Goal: Task Accomplishment & Management: Manage account settings

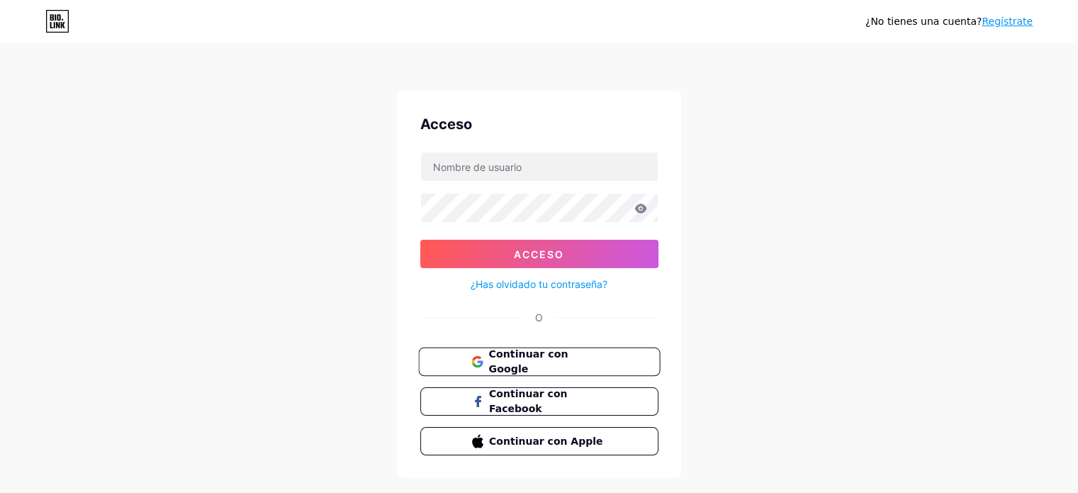
click at [522, 359] on font "Continuar con Google" at bounding box center [527, 361] width 79 height 27
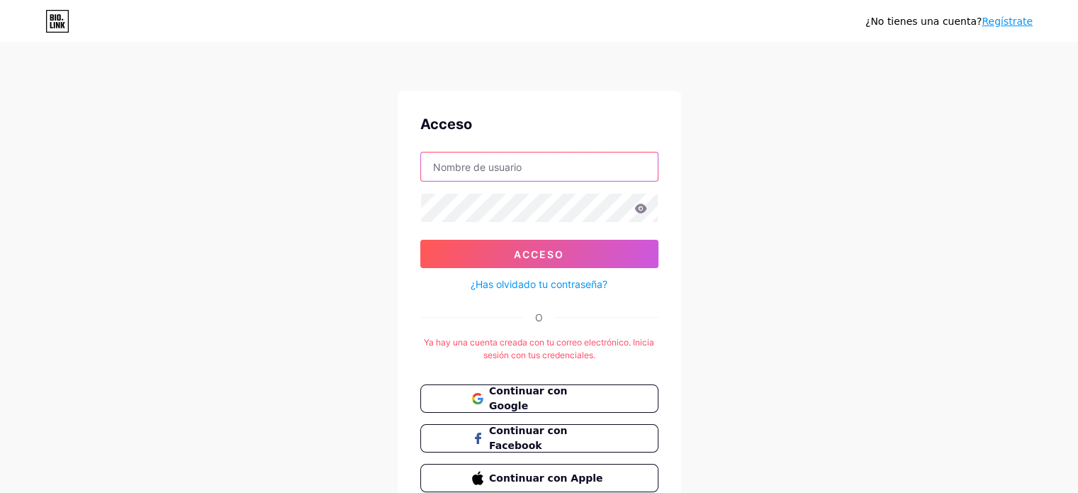
click at [526, 164] on input "text" at bounding box center [539, 166] width 237 height 28
click at [732, 201] on div "¿No tienes una cuenta? Regístrate Acceso Acceso ¿Has olvidado tu contraseña? O …" at bounding box center [539, 280] width 1078 height 560
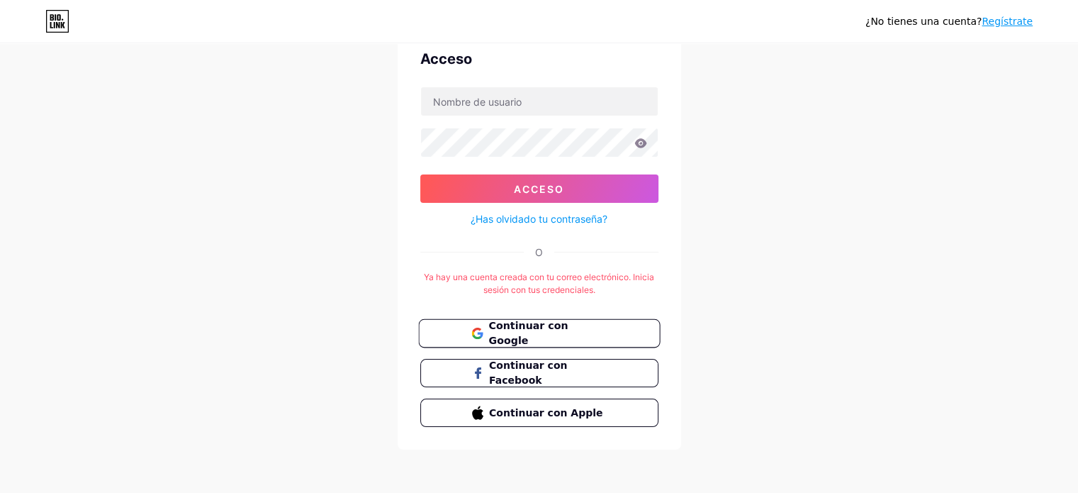
click at [533, 334] on font "Continuar con Google" at bounding box center [527, 333] width 79 height 27
click at [459, 98] on input "text" at bounding box center [539, 101] width 237 height 28
type input "smgutierrez53@gmail.com"
click at [479, 128] on div at bounding box center [539, 143] width 238 height 30
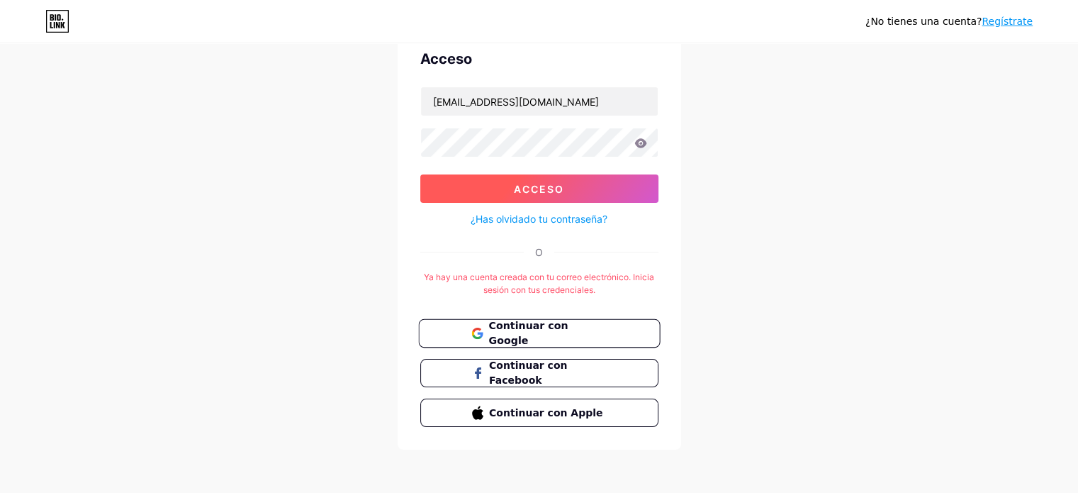
click at [499, 189] on button "Acceso" at bounding box center [539, 188] width 238 height 28
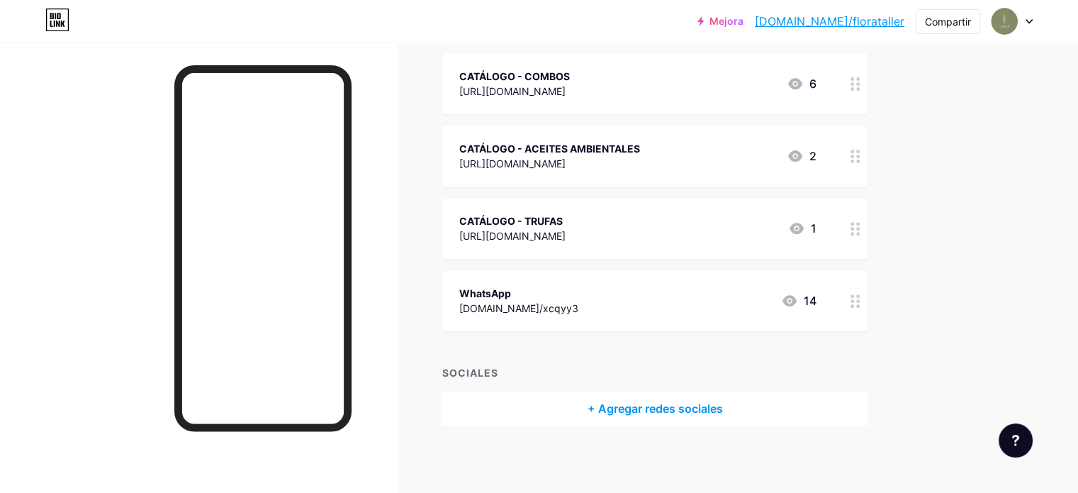
scroll to position [462, 0]
click at [861, 300] on icon at bounding box center [856, 298] width 10 height 13
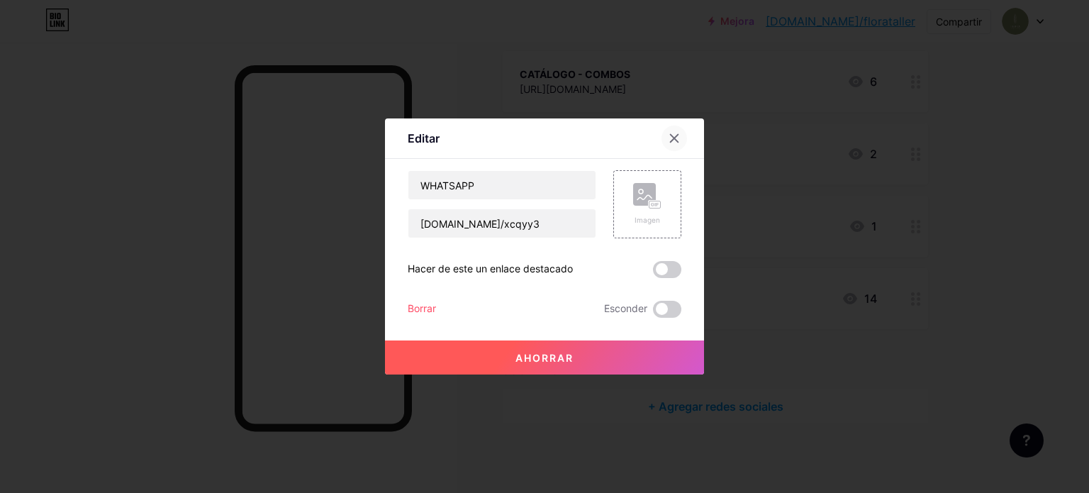
click at [674, 138] on icon at bounding box center [675, 139] width 8 height 8
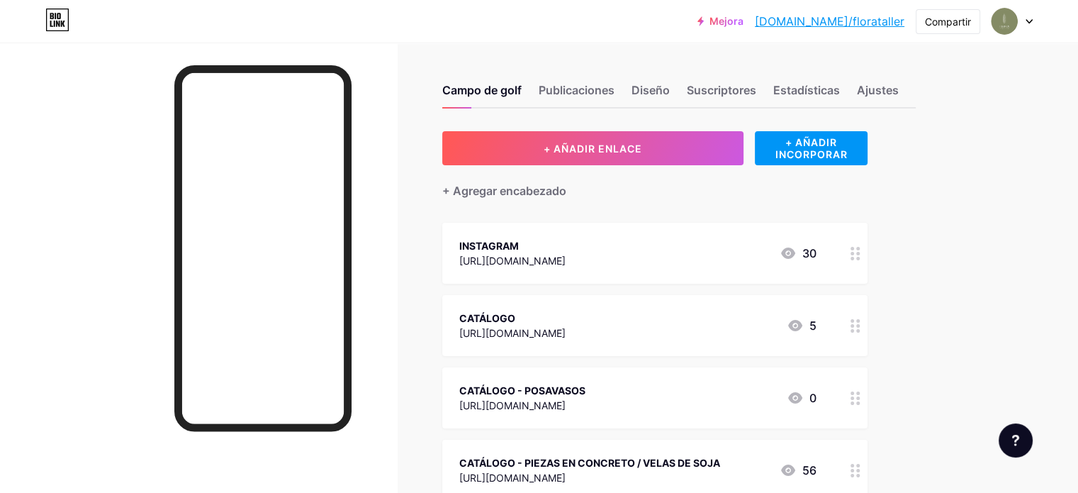
scroll to position [0, 0]
click at [861, 256] on icon at bounding box center [856, 253] width 10 height 13
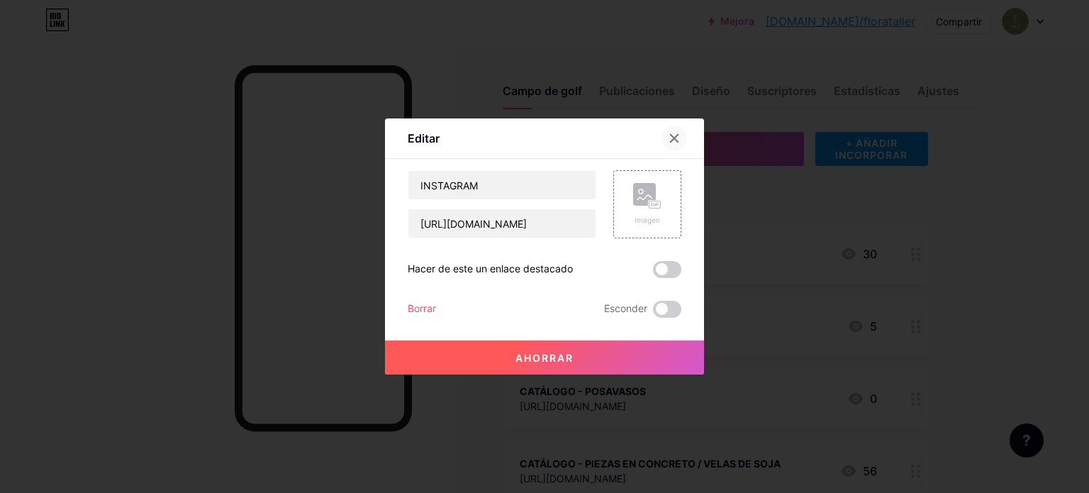
click at [670, 136] on icon at bounding box center [674, 138] width 11 height 11
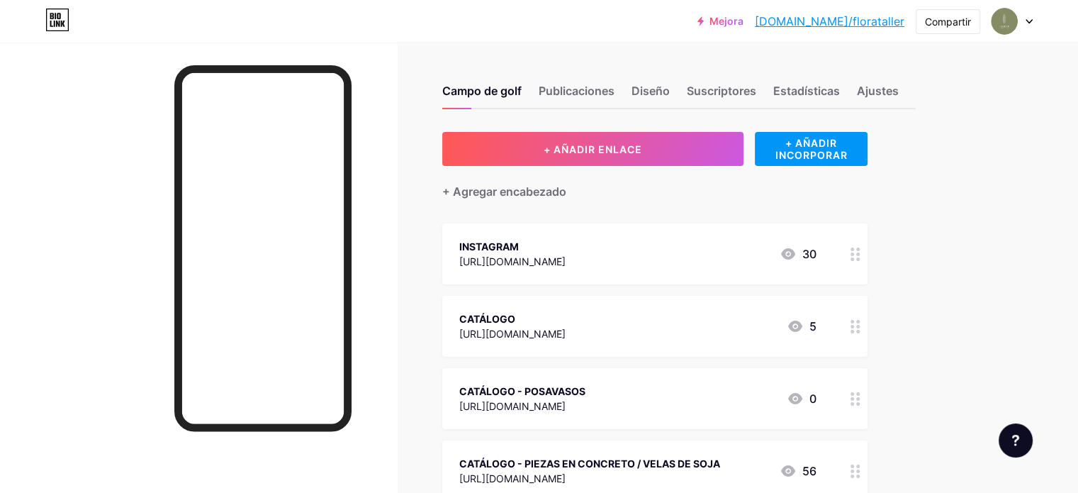
click at [1027, 21] on icon at bounding box center [1029, 21] width 7 height 5
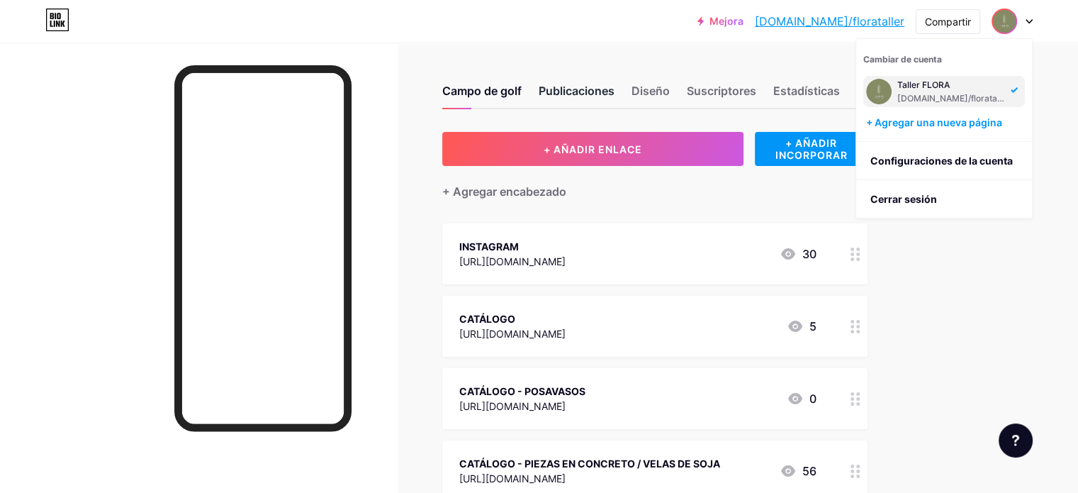
click at [615, 91] on font "Publicaciones" at bounding box center [577, 91] width 76 height 14
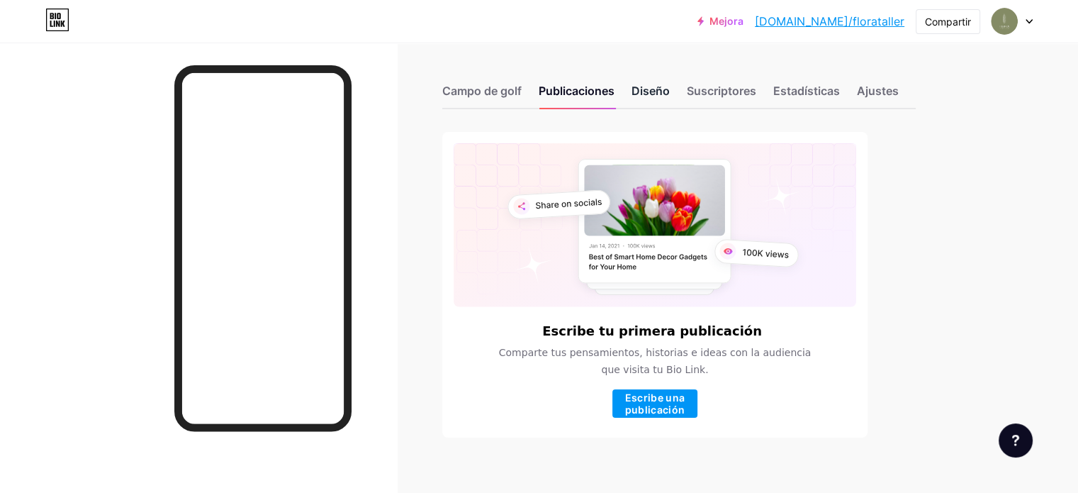
click at [670, 88] on font "Diseño" at bounding box center [651, 91] width 38 height 14
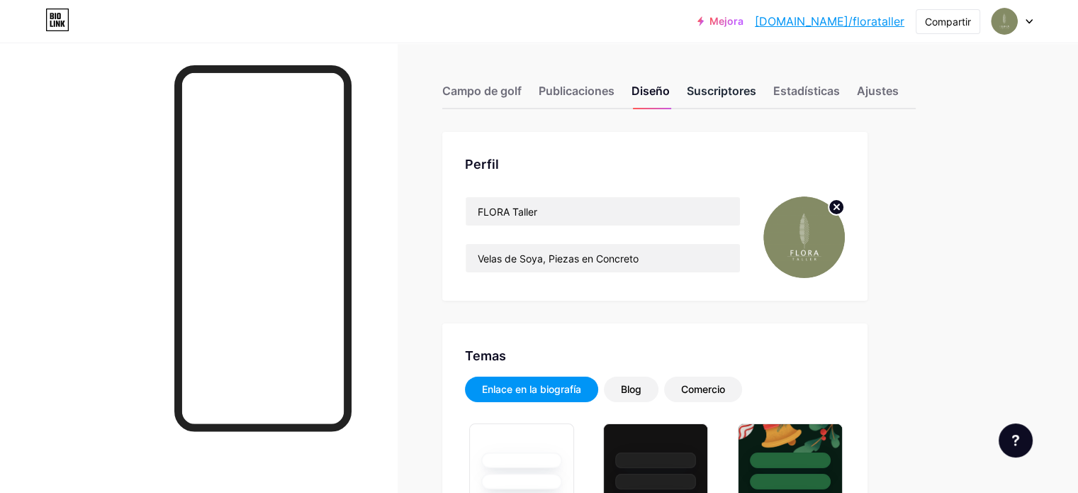
type input "#b2b89d"
type input "#000000"
click at [756, 84] on font "Suscriptores" at bounding box center [721, 91] width 69 height 14
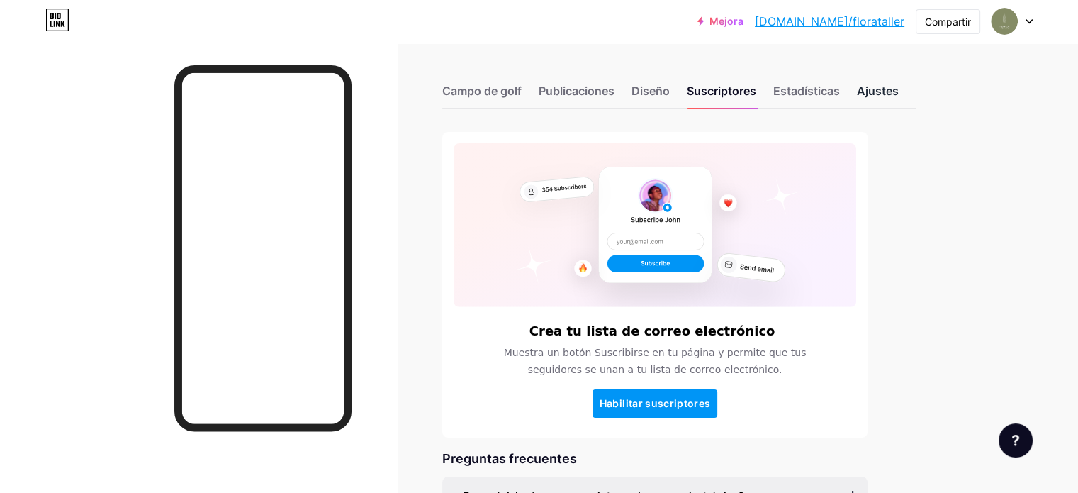
click at [899, 84] on font "Ajustes" at bounding box center [878, 91] width 42 height 14
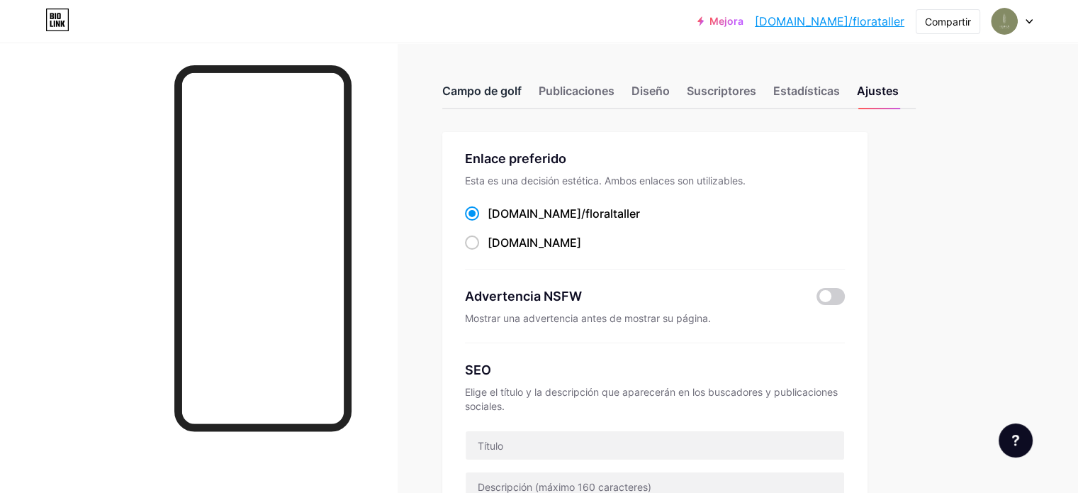
click at [522, 94] on font "Campo de golf" at bounding box center [481, 91] width 79 height 14
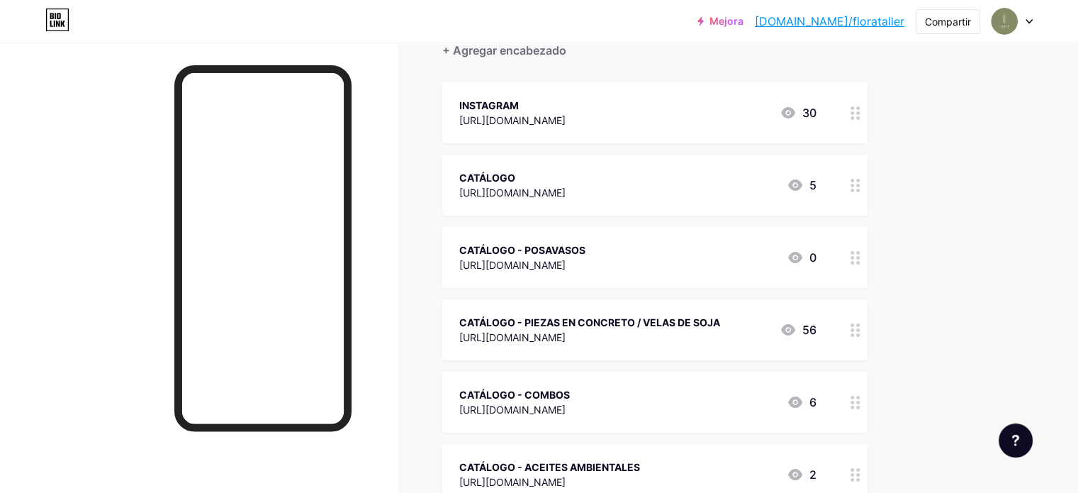
scroll to position [142, 0]
click at [566, 188] on font "https://www.canva.com/design/DAGilinCMWE/mTwmJMRRwBxBdn9Fktw7WA/view?utm_conten…" at bounding box center [512, 192] width 106 height 12
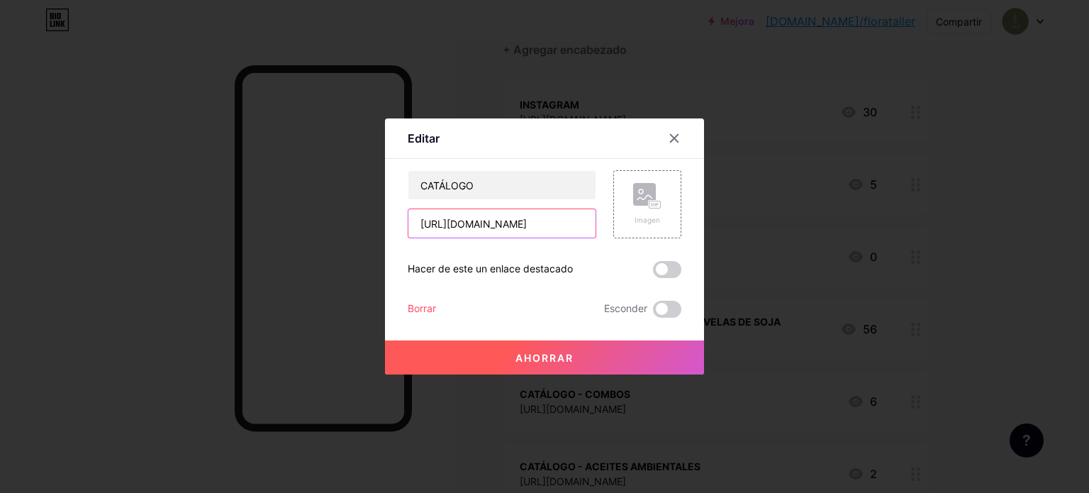
click at [518, 225] on input "https://www.canva.com/design/DAGilinCMWE/mTwmJMRRwBxBdn9Fktw7WA/view?utm_conten…" at bounding box center [501, 223] width 187 height 28
click at [676, 138] on icon at bounding box center [674, 138] width 11 height 11
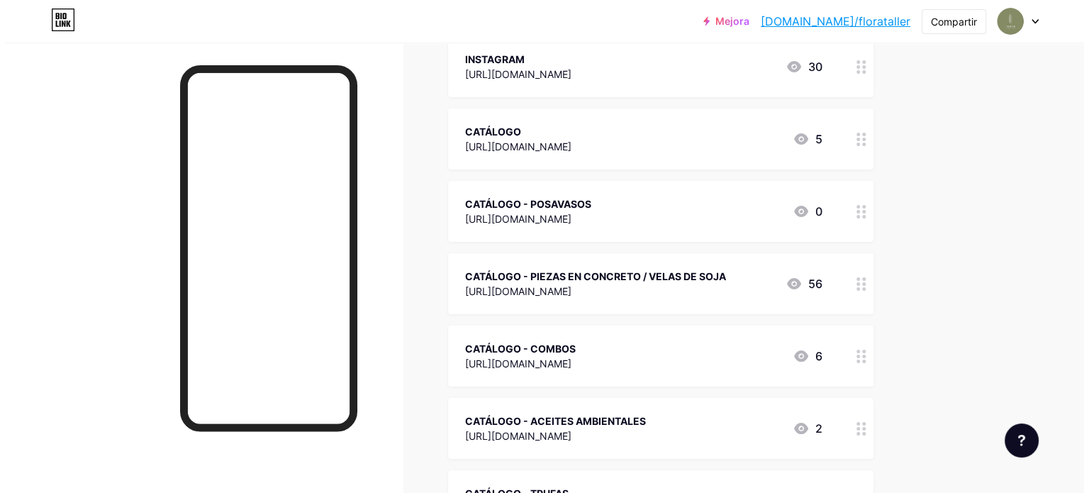
scroll to position [213, 0]
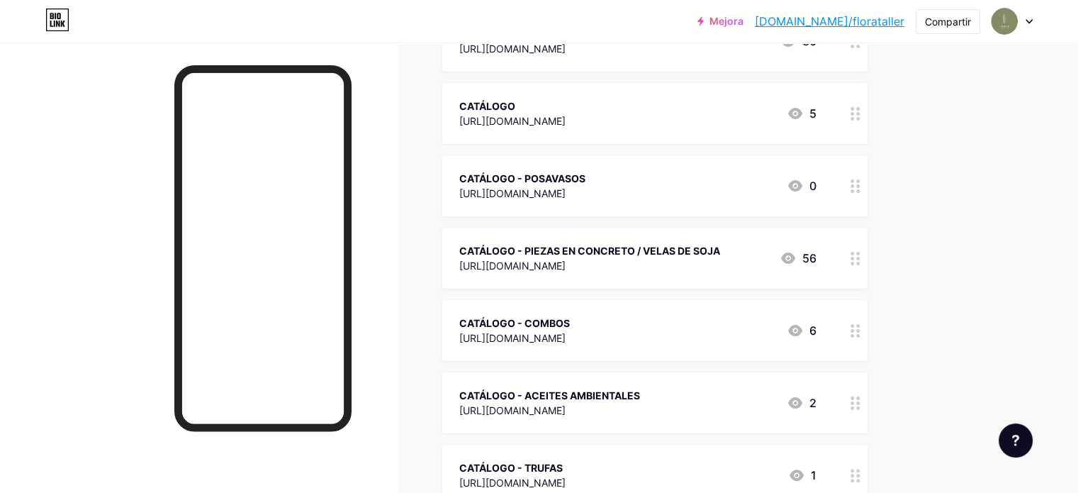
click at [515, 103] on font "CATÁLOGO" at bounding box center [487, 106] width 56 height 12
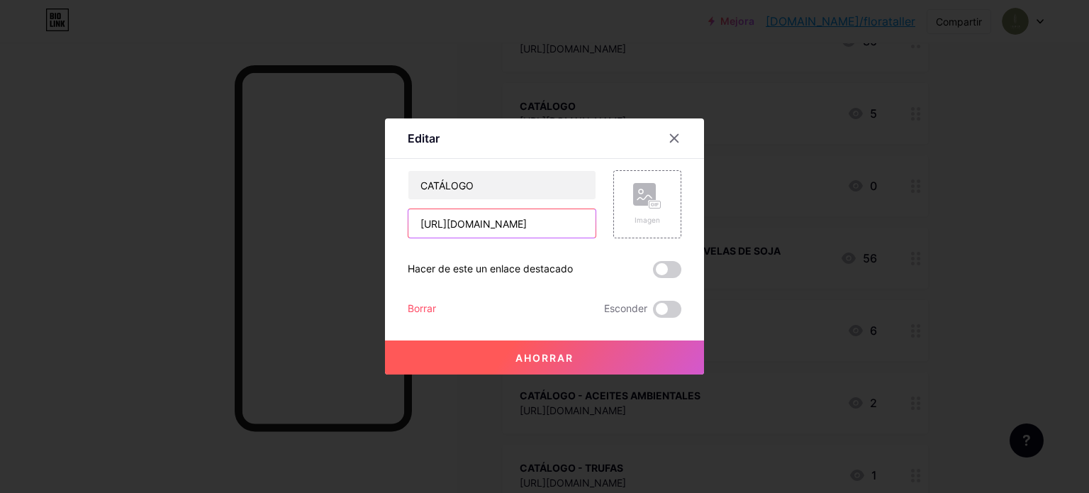
click at [559, 226] on input "https://www.canva.com/design/DAGilinCMWE/mTwmJMRRwBxBdn9Fktw7WA/view?utm_conten…" at bounding box center [501, 223] width 187 height 28
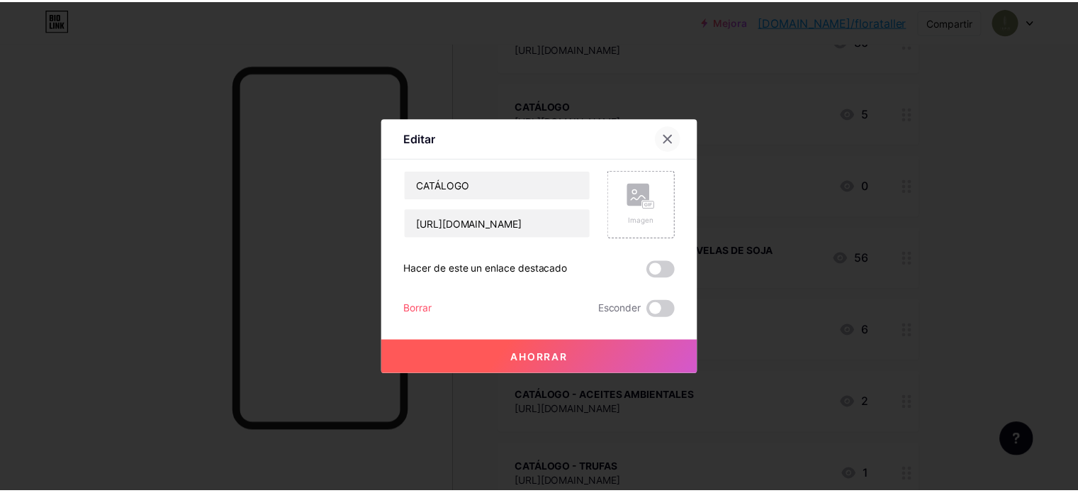
scroll to position [0, 0]
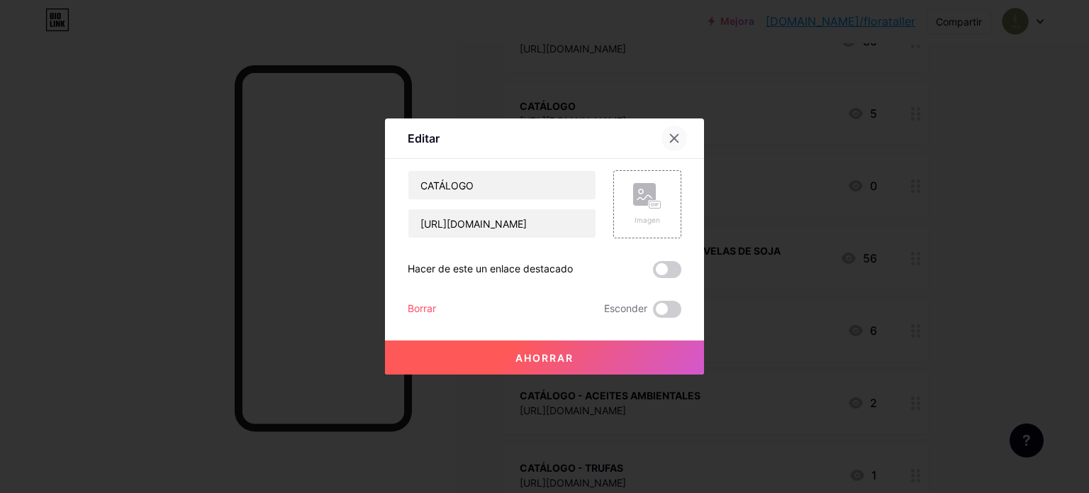
click at [676, 133] on div at bounding box center [674, 138] width 26 height 26
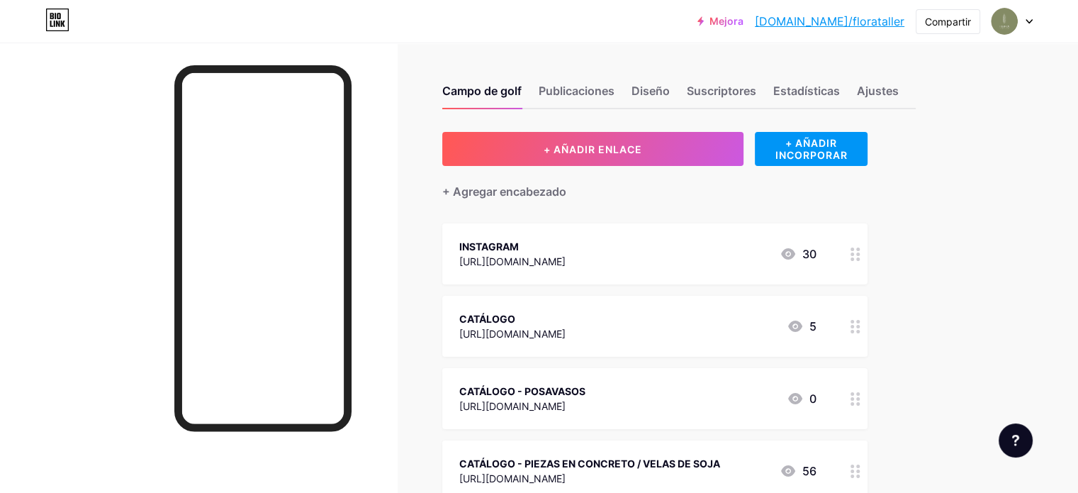
click at [1027, 22] on icon at bounding box center [1029, 21] width 7 height 5
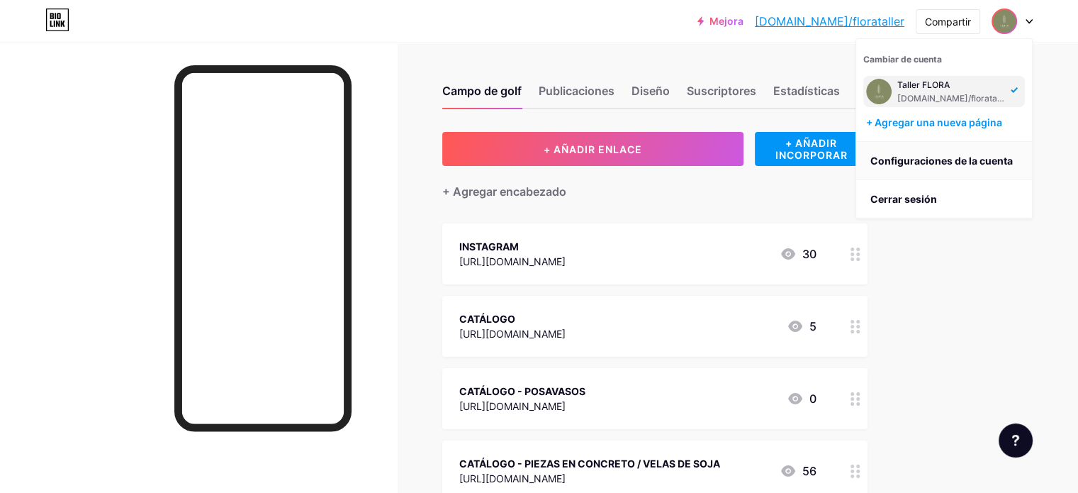
click at [956, 157] on font "Configuraciones de la cuenta" at bounding box center [942, 161] width 142 height 12
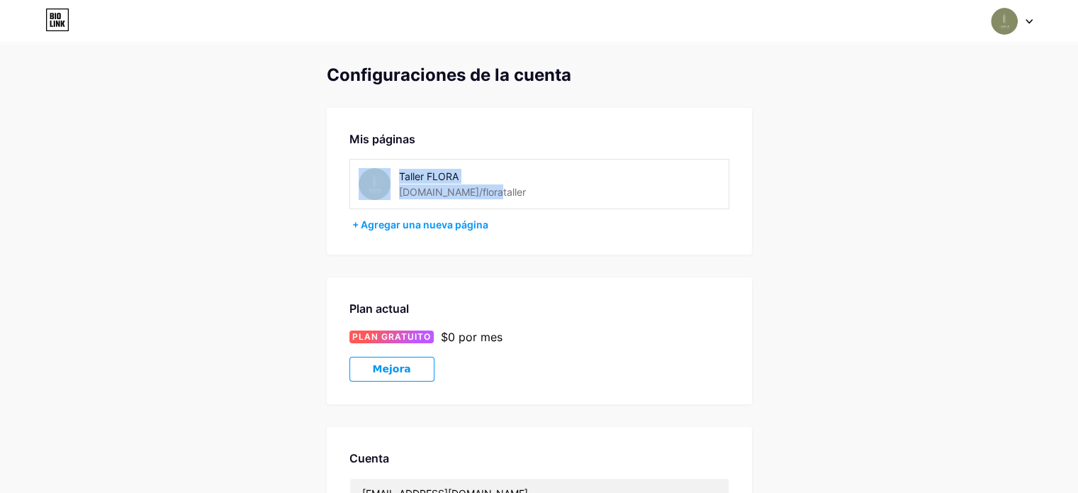
drag, startPoint x: 476, startPoint y: 189, endPoint x: 299, endPoint y: 158, distance: 180.0
click at [299, 158] on div "Configuraciones de la cuenta Mis páginas Taller FLORA bio.link/florataller + Ag…" at bounding box center [539, 400] width 1078 height 671
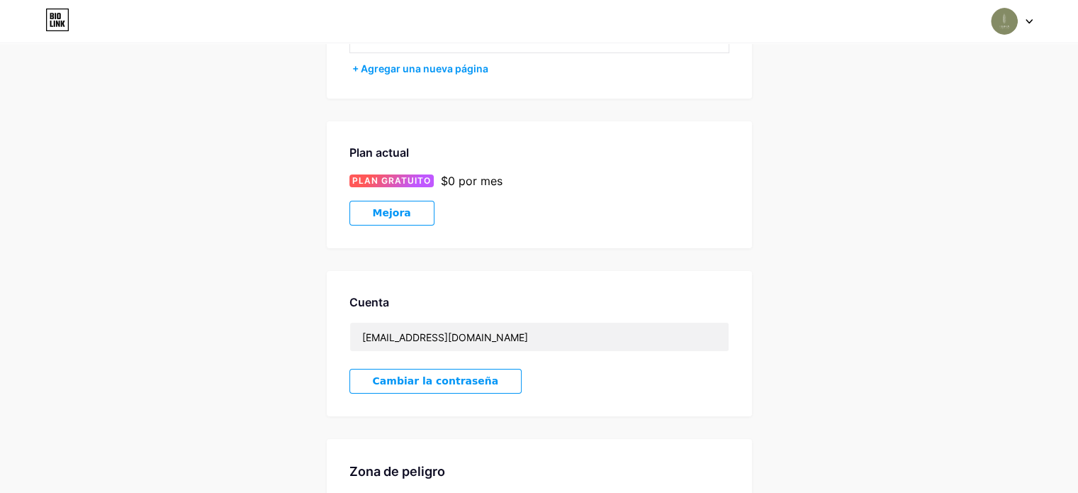
scroll to position [298, 0]
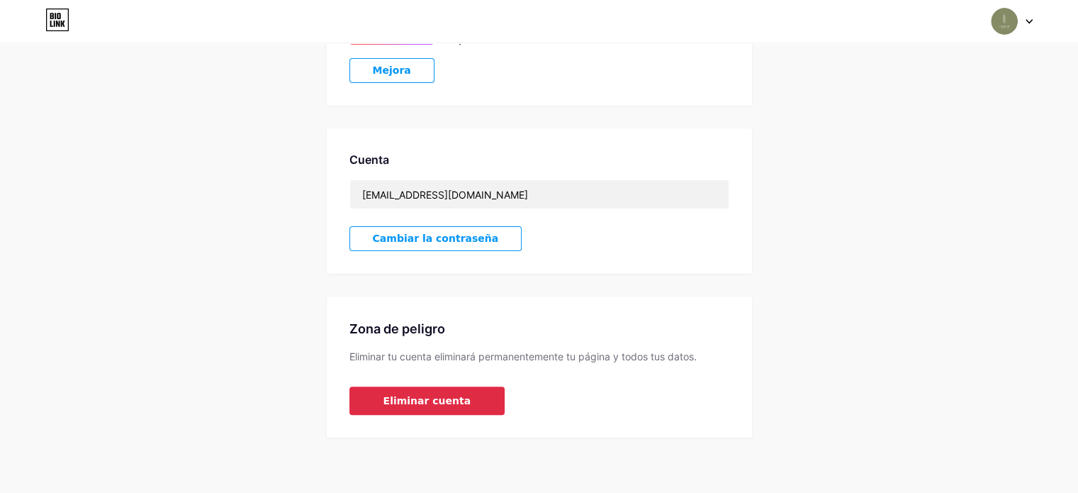
click at [427, 402] on font "Eliminar cuenta" at bounding box center [428, 400] width 88 height 11
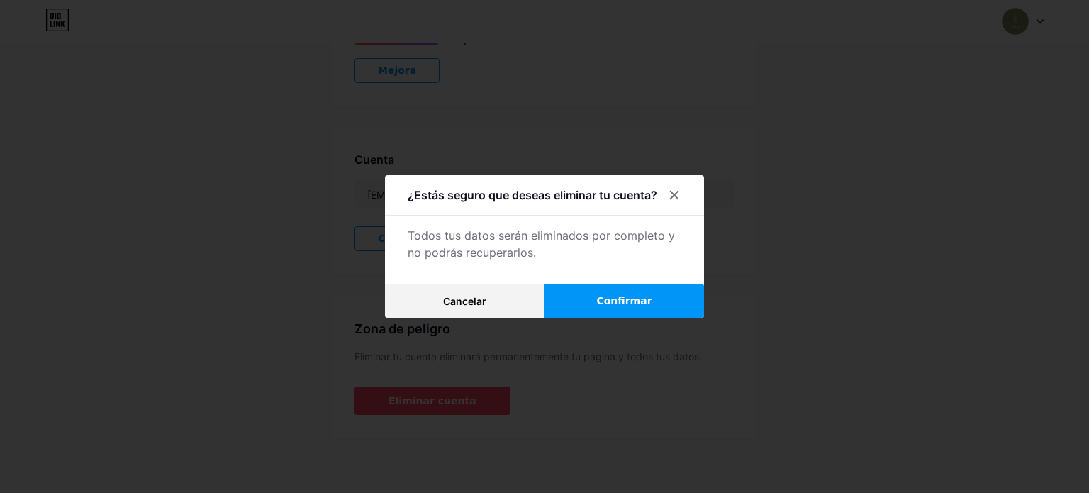
click at [613, 303] on font "Confirmar" at bounding box center [623, 300] width 55 height 11
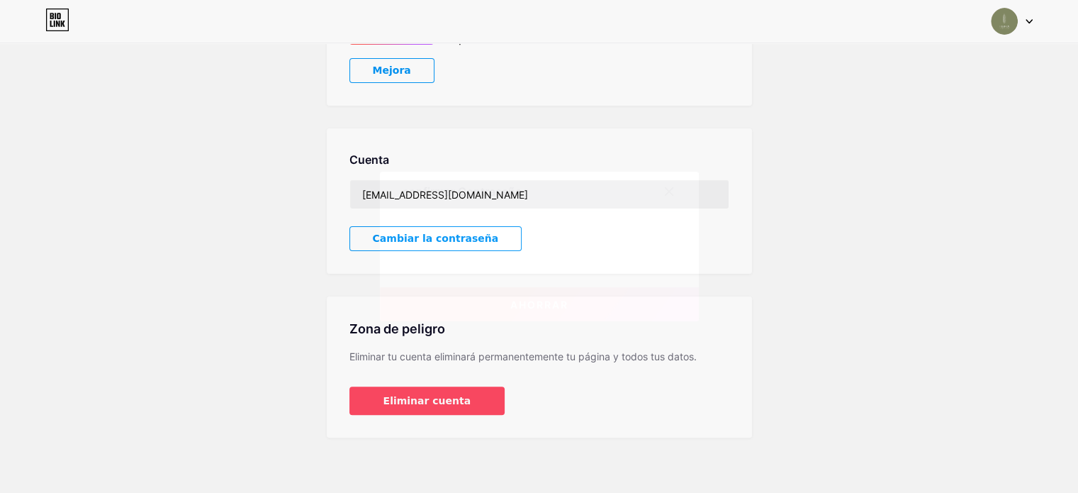
click at [564, 303] on font "Ahorrar" at bounding box center [539, 304] width 58 height 12
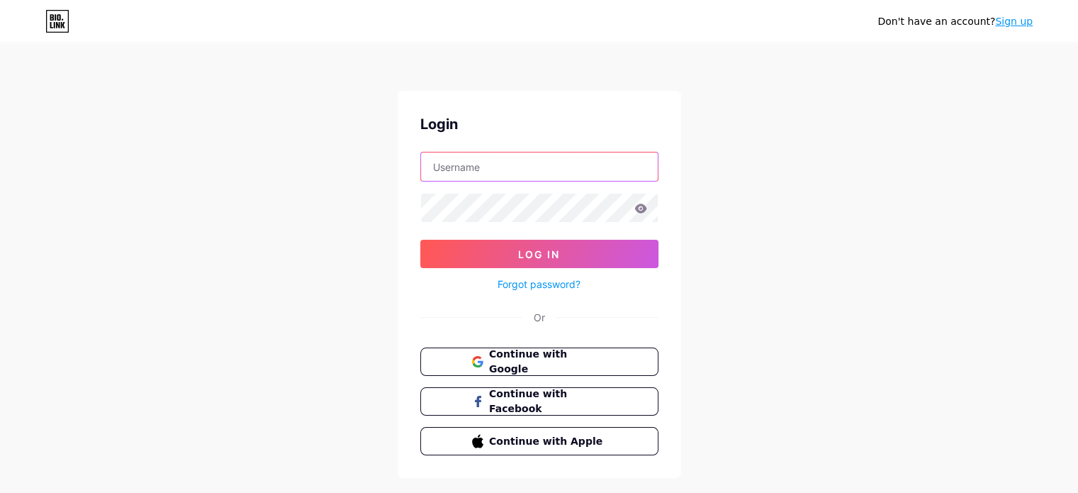
type input "smgutierrez53@gmail.com"
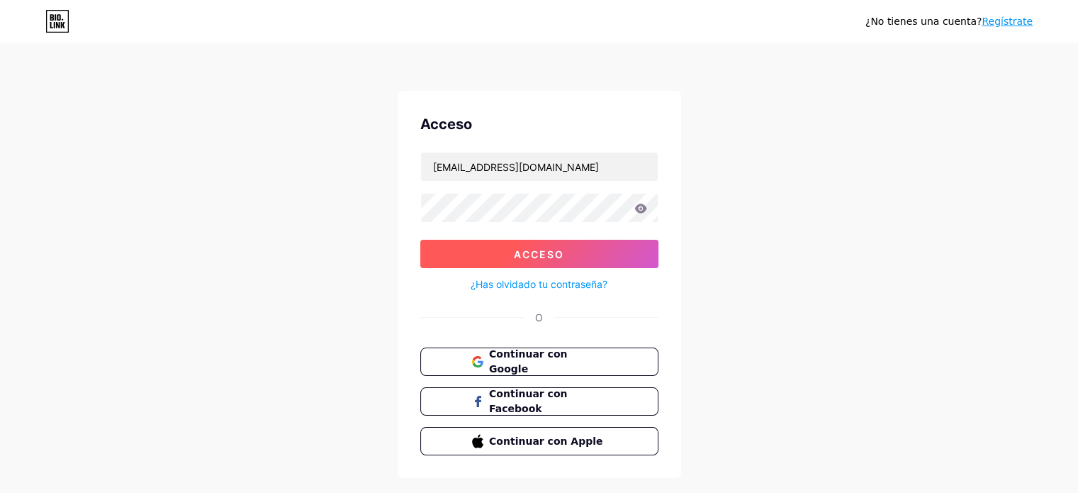
click at [530, 248] on font "Acceso" at bounding box center [539, 254] width 50 height 12
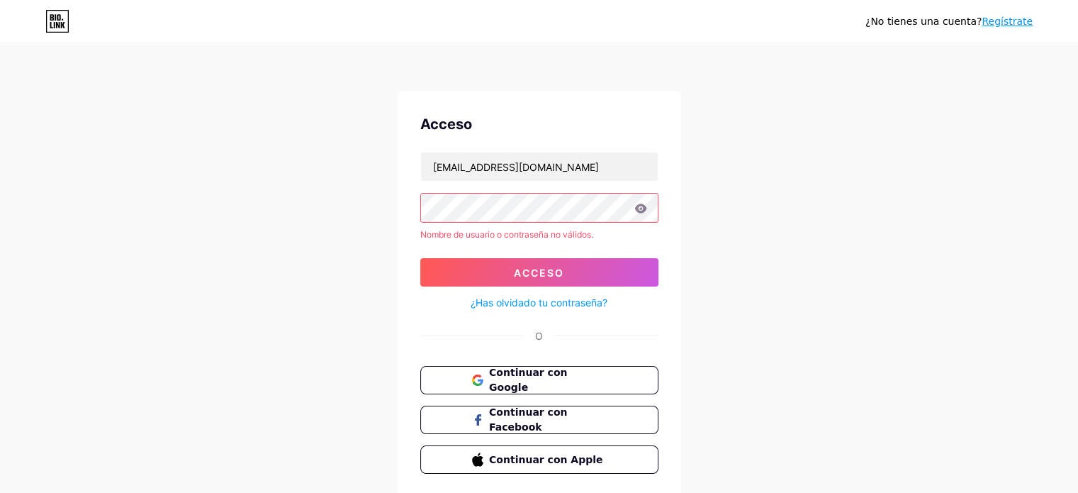
scroll to position [47, 0]
